Goal: Navigation & Orientation: Find specific page/section

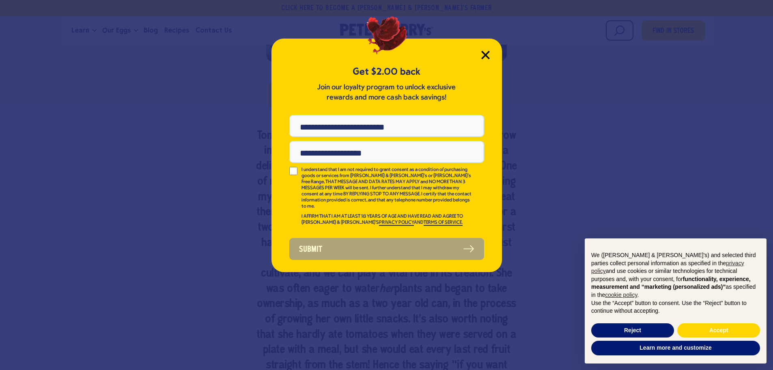
click at [484, 51] on icon "Close Modal" at bounding box center [485, 55] width 9 height 9
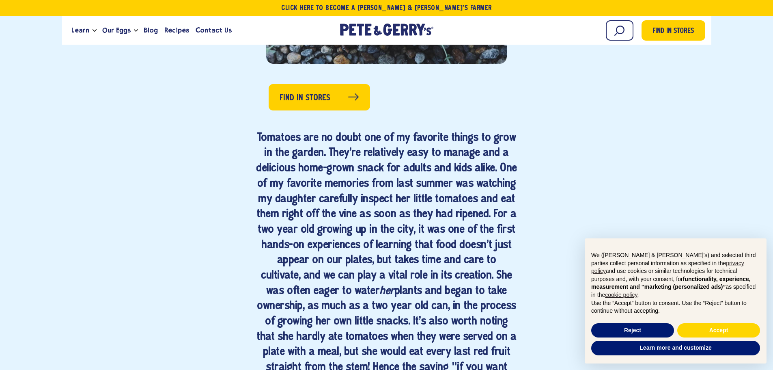
scroll to position [406, 0]
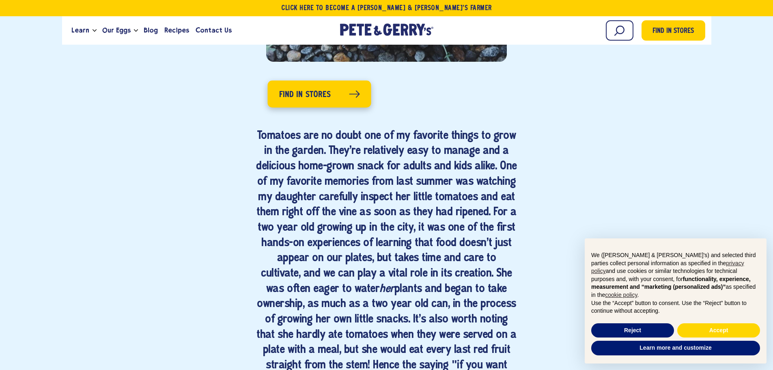
click at [317, 92] on span "Find in Stores" at bounding box center [305, 94] width 52 height 13
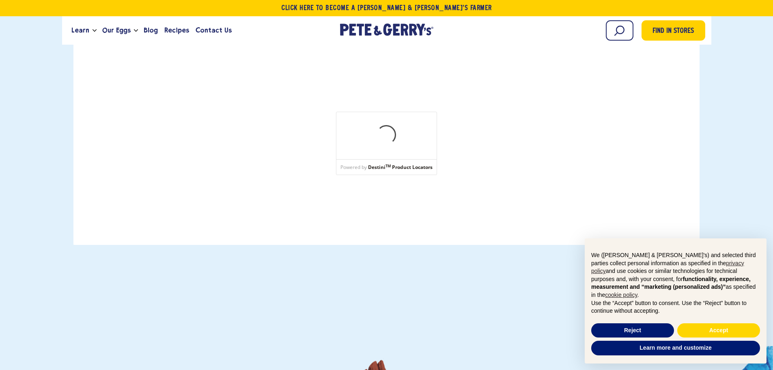
scroll to position [203, 0]
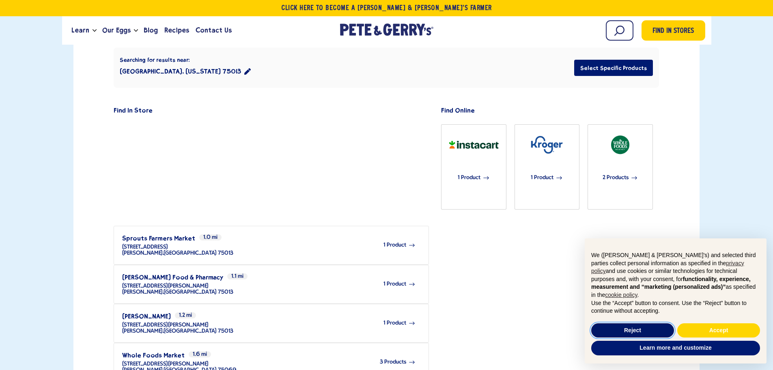
click at [629, 328] on button "Reject" at bounding box center [632, 330] width 83 height 15
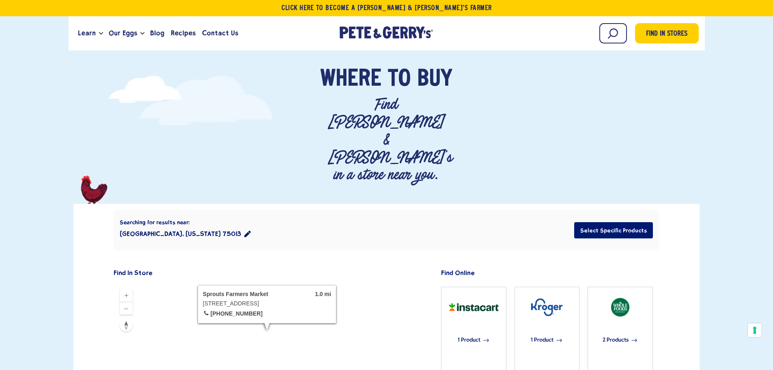
scroll to position [0, 0]
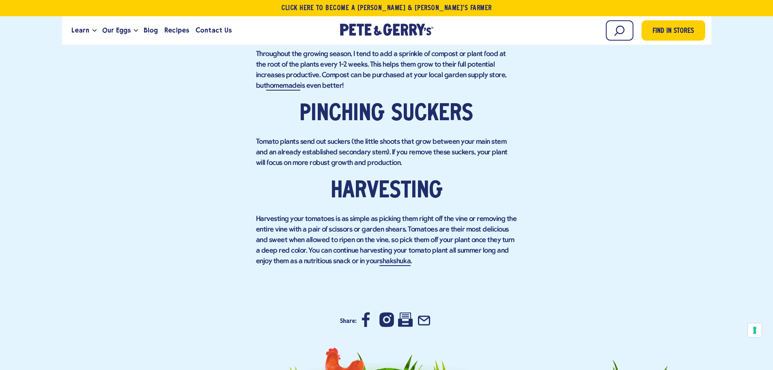
scroll to position [1988, 0]
